Goal: Task Accomplishment & Management: Use online tool/utility

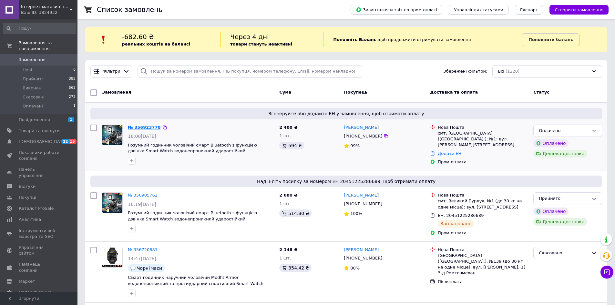
click at [138, 127] on link "№ 356923778" at bounding box center [144, 127] width 33 height 5
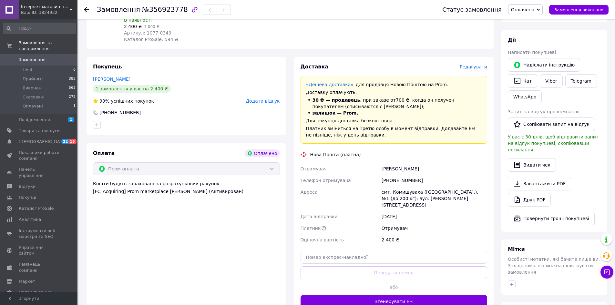
scroll to position [161, 0]
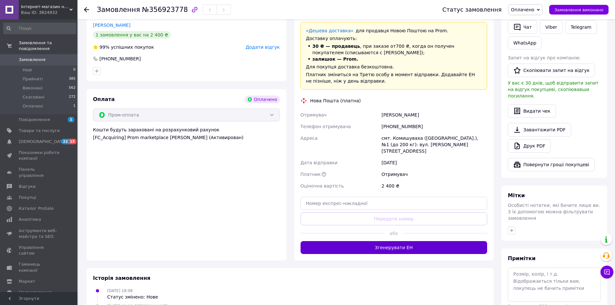
click at [347, 244] on button "Згенерувати ЕН" at bounding box center [394, 247] width 187 height 13
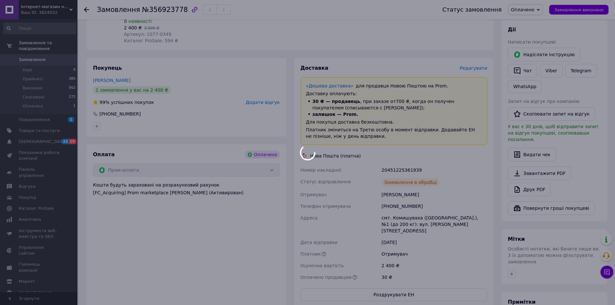
scroll to position [108, 0]
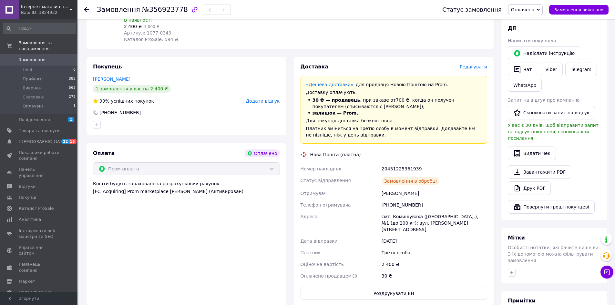
click at [397, 169] on div "20451225361939" at bounding box center [434, 169] width 108 height 12
copy div "20451225361939"
click at [348, 289] on button "Роздрукувати ЕН" at bounding box center [394, 293] width 187 height 13
click at [519, 70] on icon "button" at bounding box center [517, 70] width 8 height 8
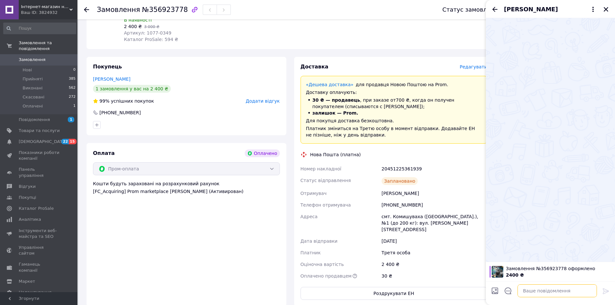
paste textarea "Добрий день! Це інтернет-магазин. Ми Вам телефонували з приводу вашого замовлен…"
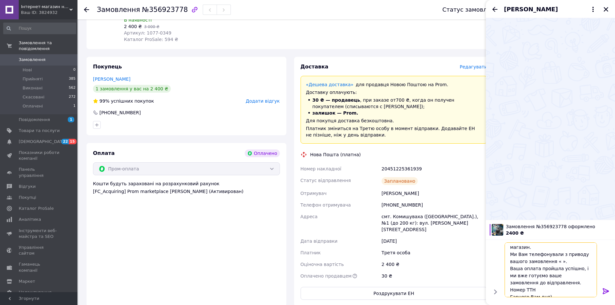
scroll to position [0, 0]
click at [555, 266] on textarea "Добрий день! Це інтернет-магазин. Ми Вам телефонували з приводу вашого замовлен…" at bounding box center [551, 269] width 92 height 55
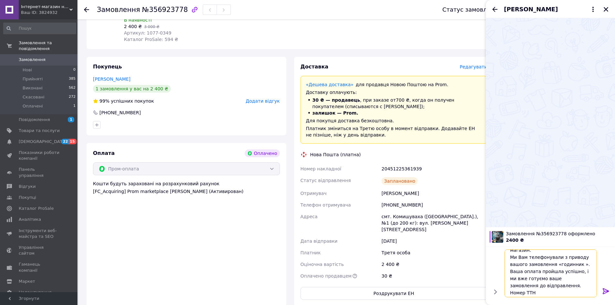
scroll to position [22, 0]
click at [543, 277] on textarea "Добрий день! Це інтернет-магазин. Ми Вам телефонували з приводу вашого замовлен…" at bounding box center [551, 274] width 92 height 48
click at [397, 167] on div "20451225361939" at bounding box center [434, 169] width 108 height 12
copy div "20451225361939"
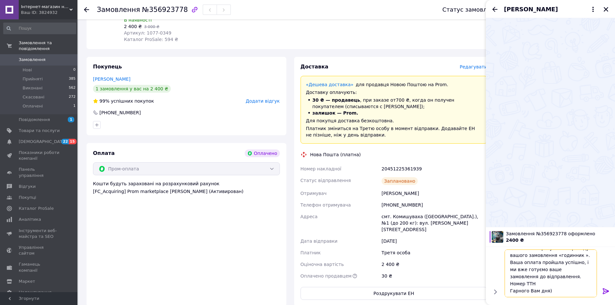
paste textarea "20451225361939"
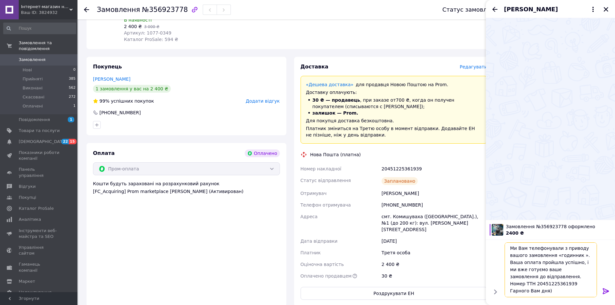
type textarea "Добрий день! Це інтернет-магазин. Ми Вам телефонували з приводу вашого замовлен…"
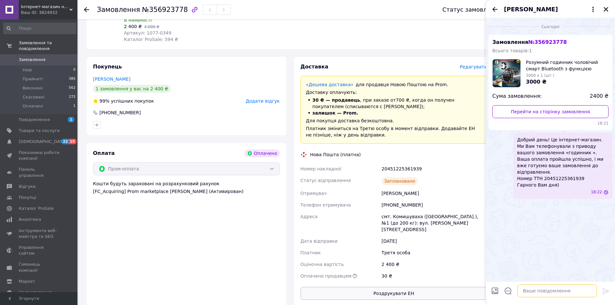
scroll to position [0, 0]
click at [498, 10] on icon "Назад" at bounding box center [495, 9] width 8 height 8
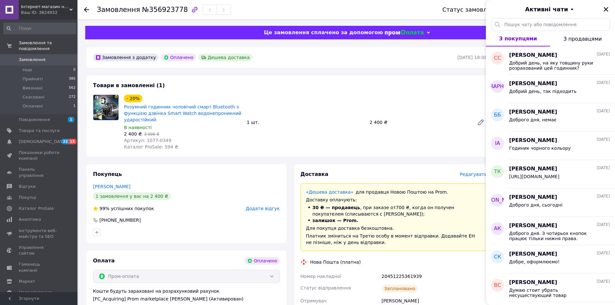
click at [87, 9] on use at bounding box center [86, 9] width 5 height 5
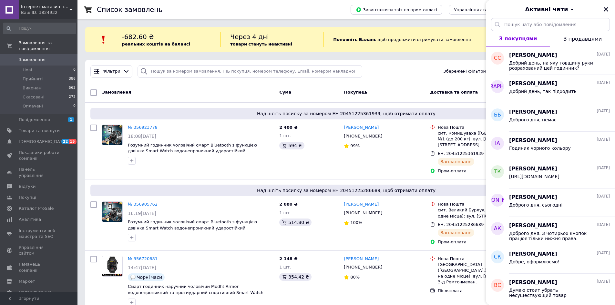
click at [603, 14] on div "Активні чати" at bounding box center [550, 9] width 129 height 18
click at [606, 9] on icon "Закрити" at bounding box center [606, 9] width 5 height 5
